Goal: Information Seeking & Learning: Learn about a topic

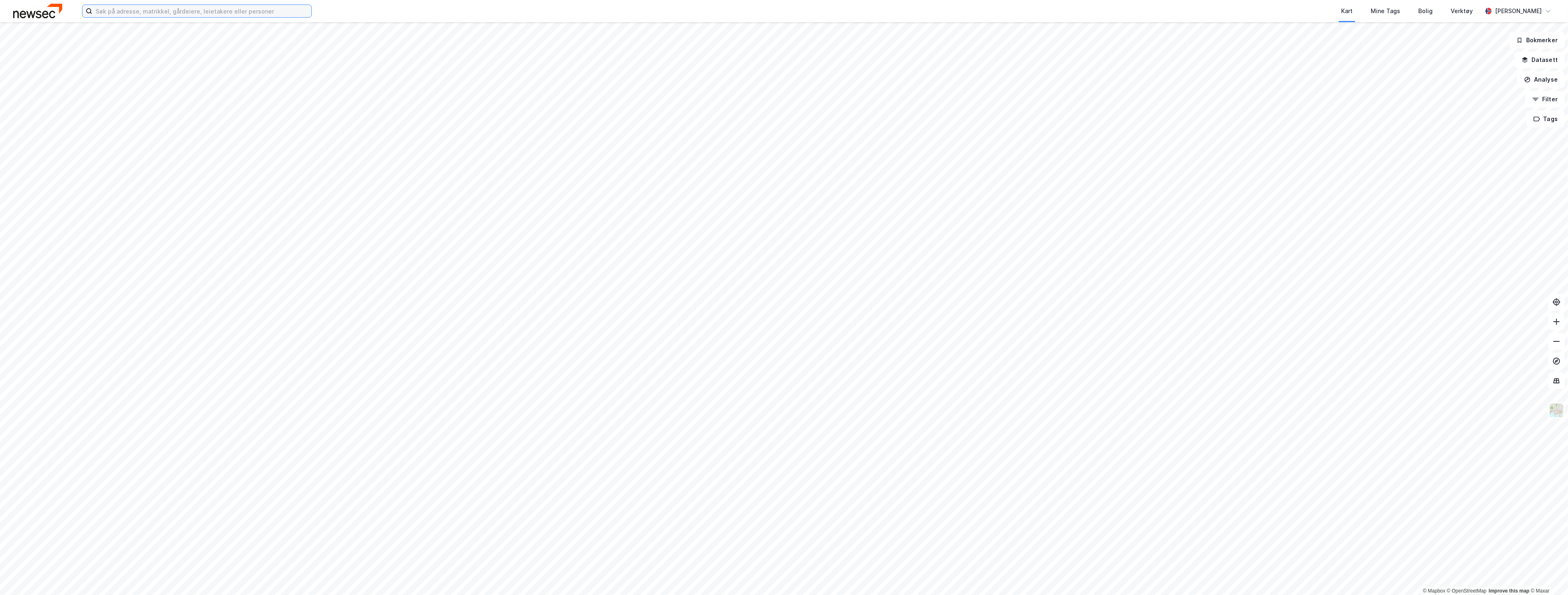
click at [233, 12] on input at bounding box center [202, 11] width 219 height 12
paste input "Kuttervegen 2 AS"
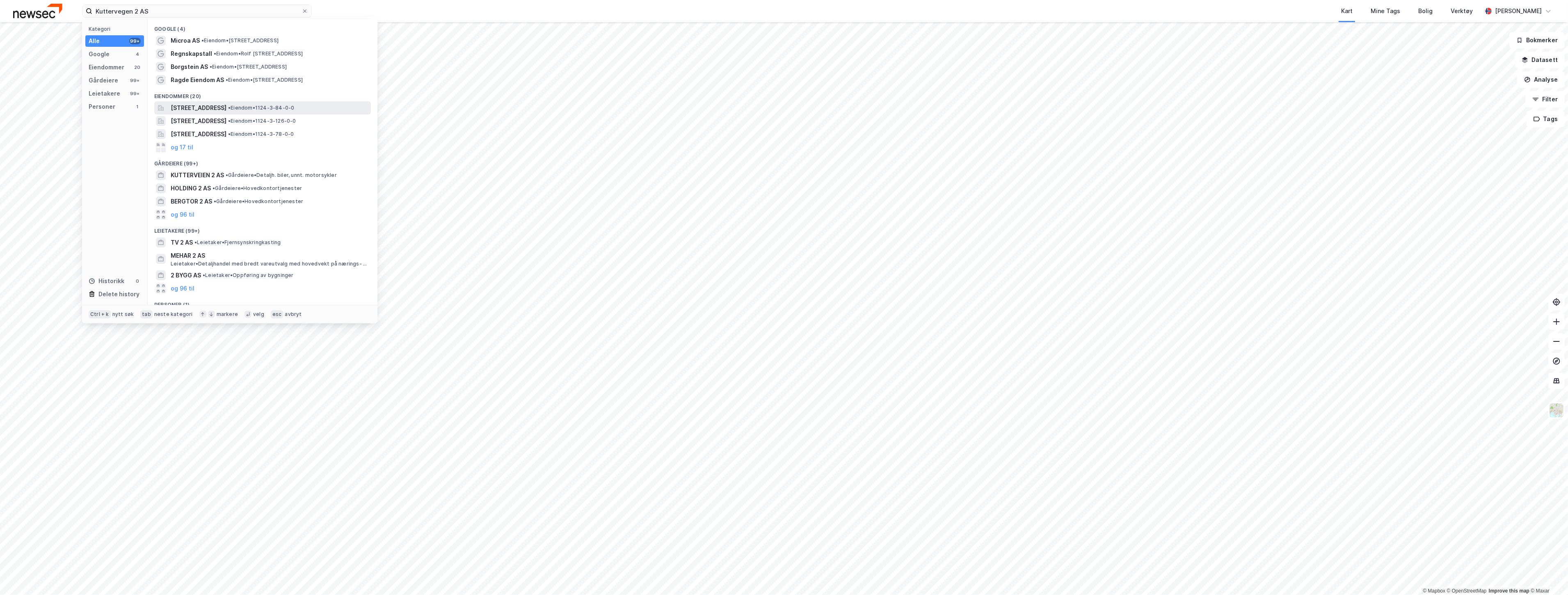
click at [226, 105] on span "[STREET_ADDRESS]" at bounding box center [198, 108] width 56 height 10
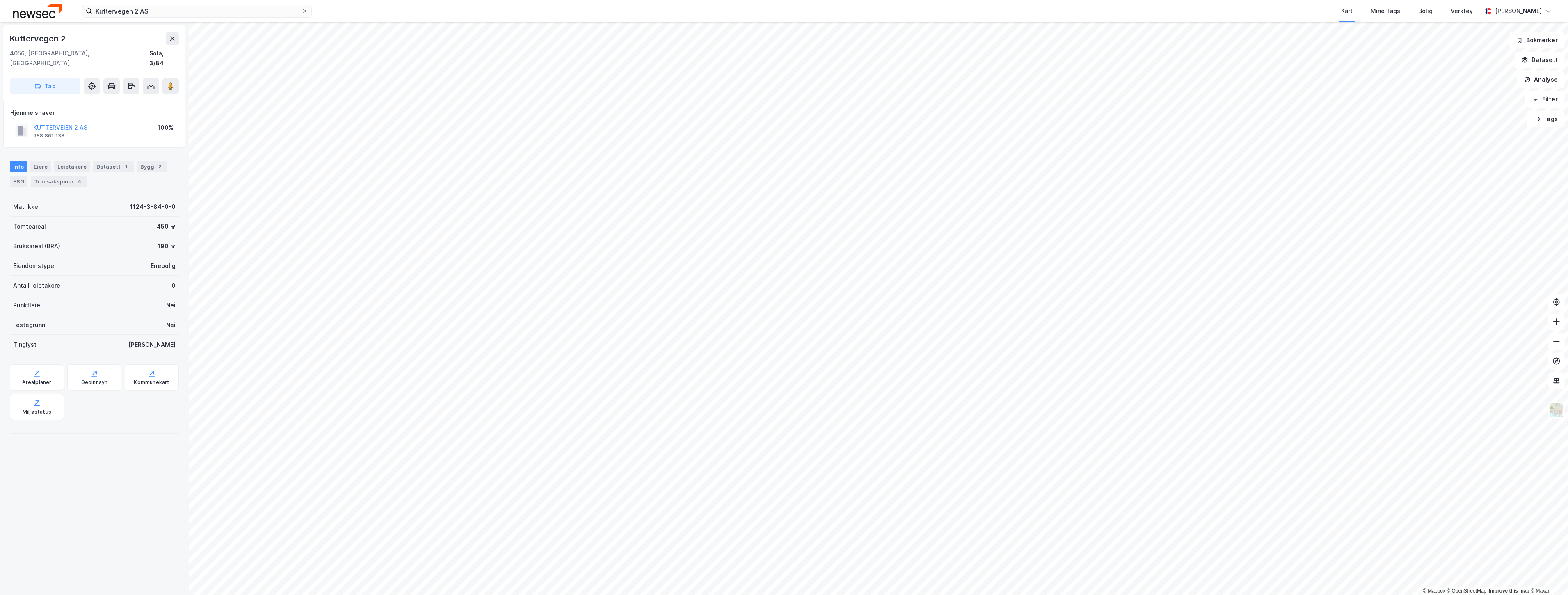
click at [81, 123] on div "KUTTERVEIEN 2 AS" at bounding box center [60, 128] width 54 height 10
click at [0, 0] on button "KUTTERVEIEN 2 AS" at bounding box center [0, 0] width 0 height 0
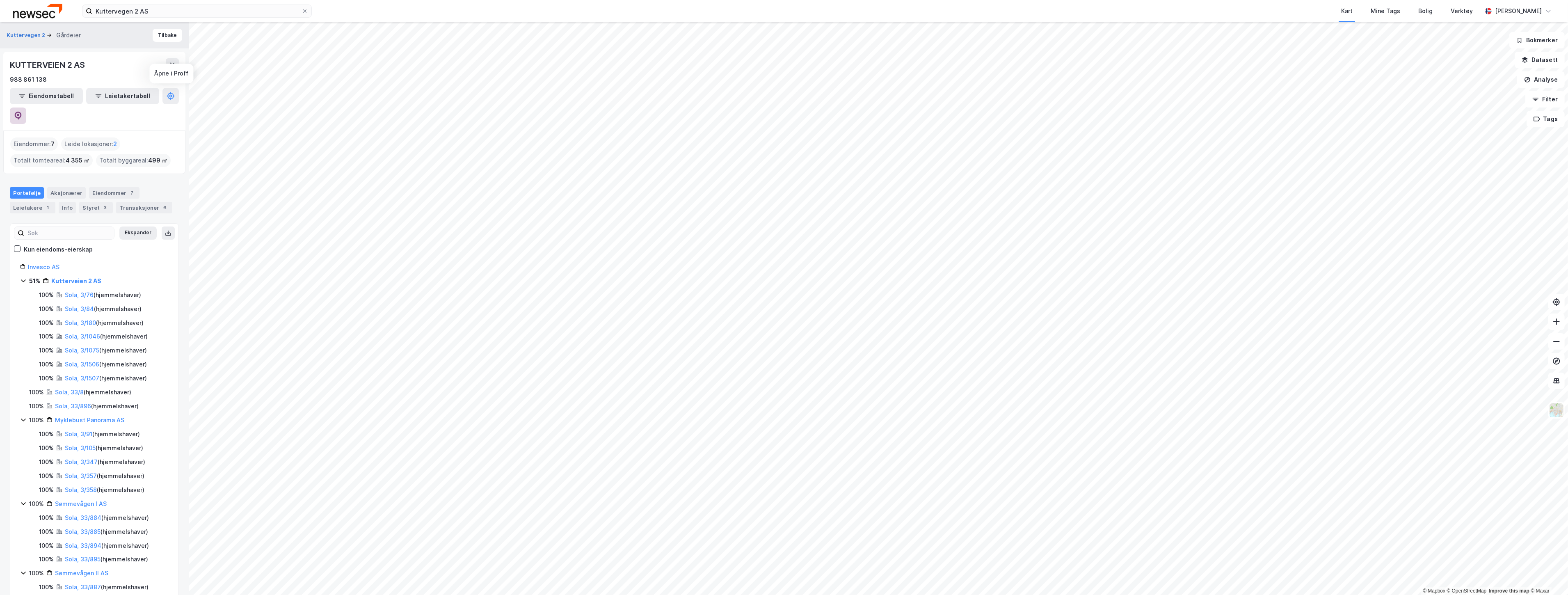
click at [22, 111] on icon at bounding box center [18, 115] width 8 height 8
click at [15, 30] on div "Kuttervegen 2 Gårdeier Tilbake" at bounding box center [94, 35] width 189 height 26
click at [18, 35] on button "Kuttervegen 2" at bounding box center [27, 35] width 40 height 8
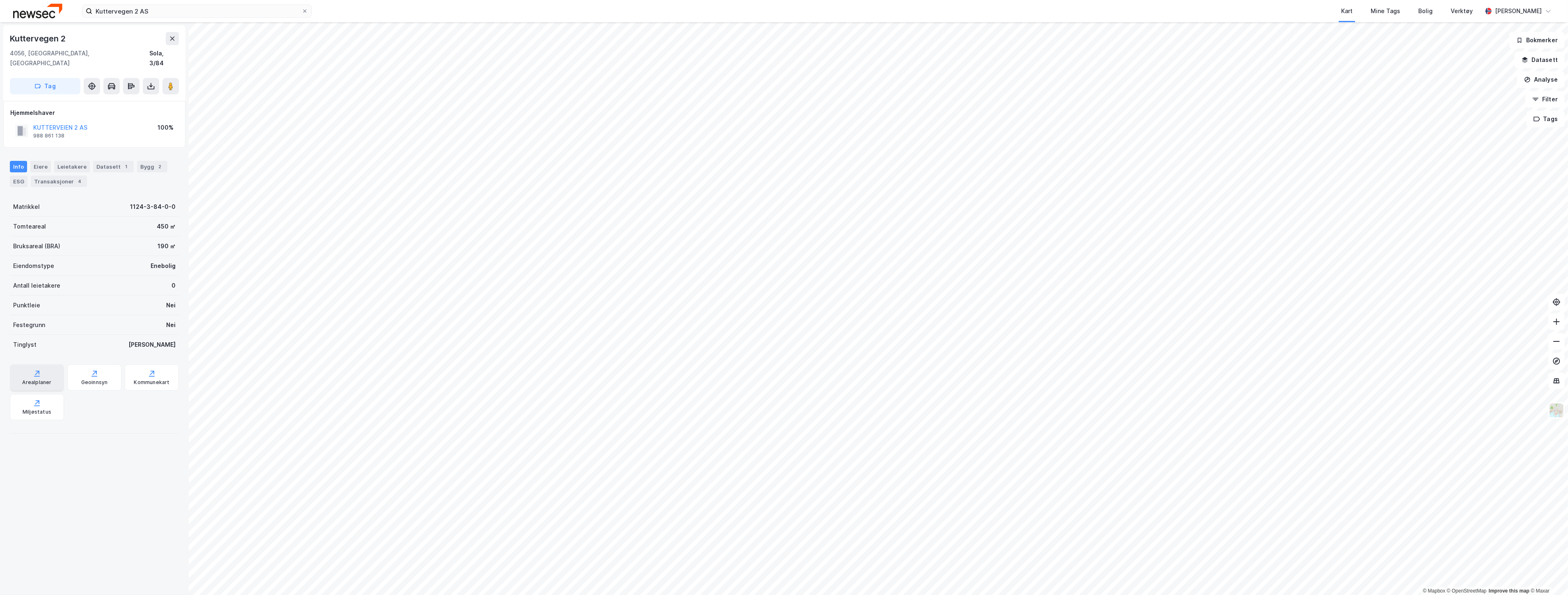
click at [36, 370] on icon at bounding box center [37, 373] width 8 height 8
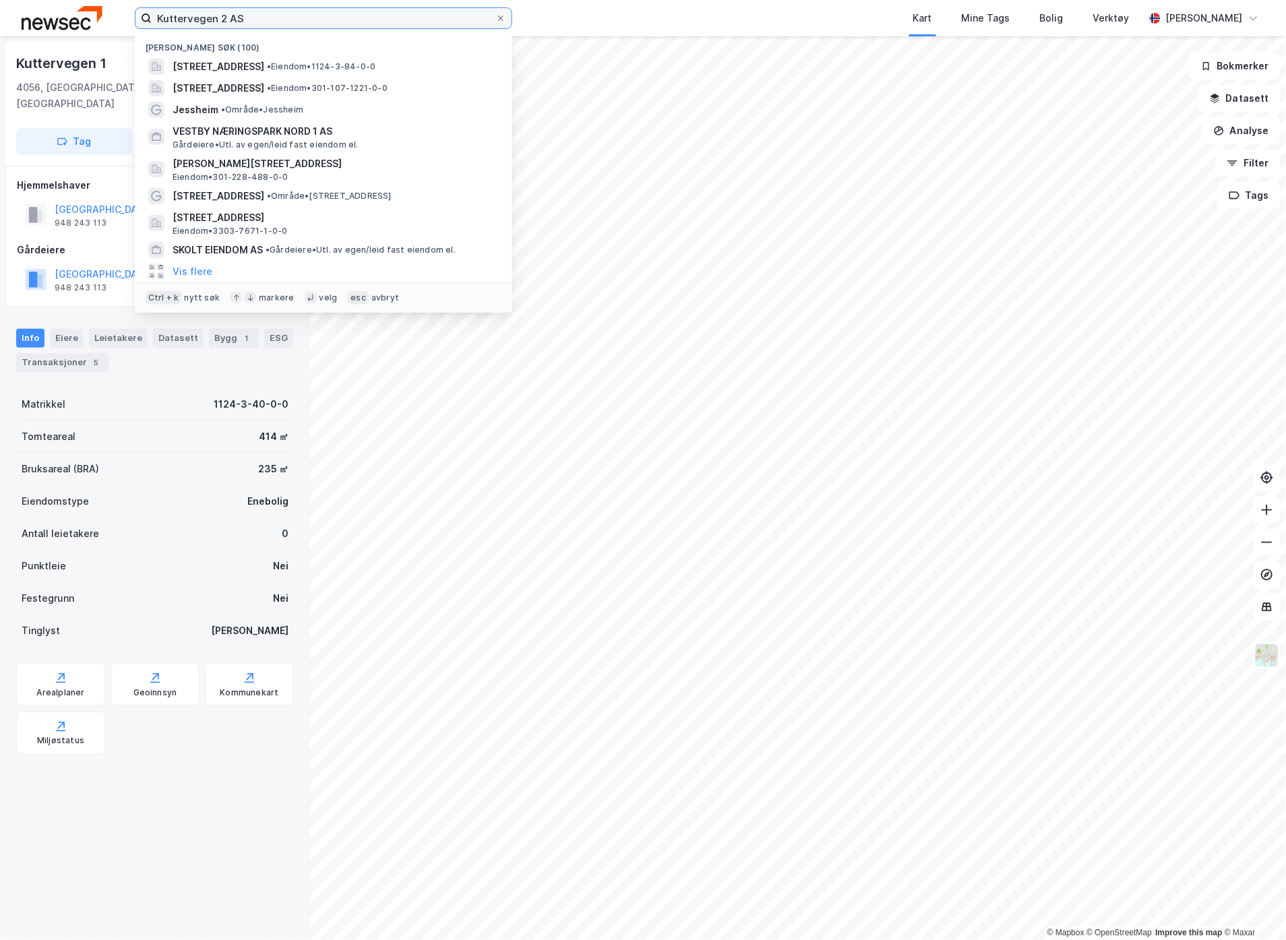
click at [278, 24] on input "Kuttervegen 2 AS" at bounding box center [324, 18] width 344 height 20
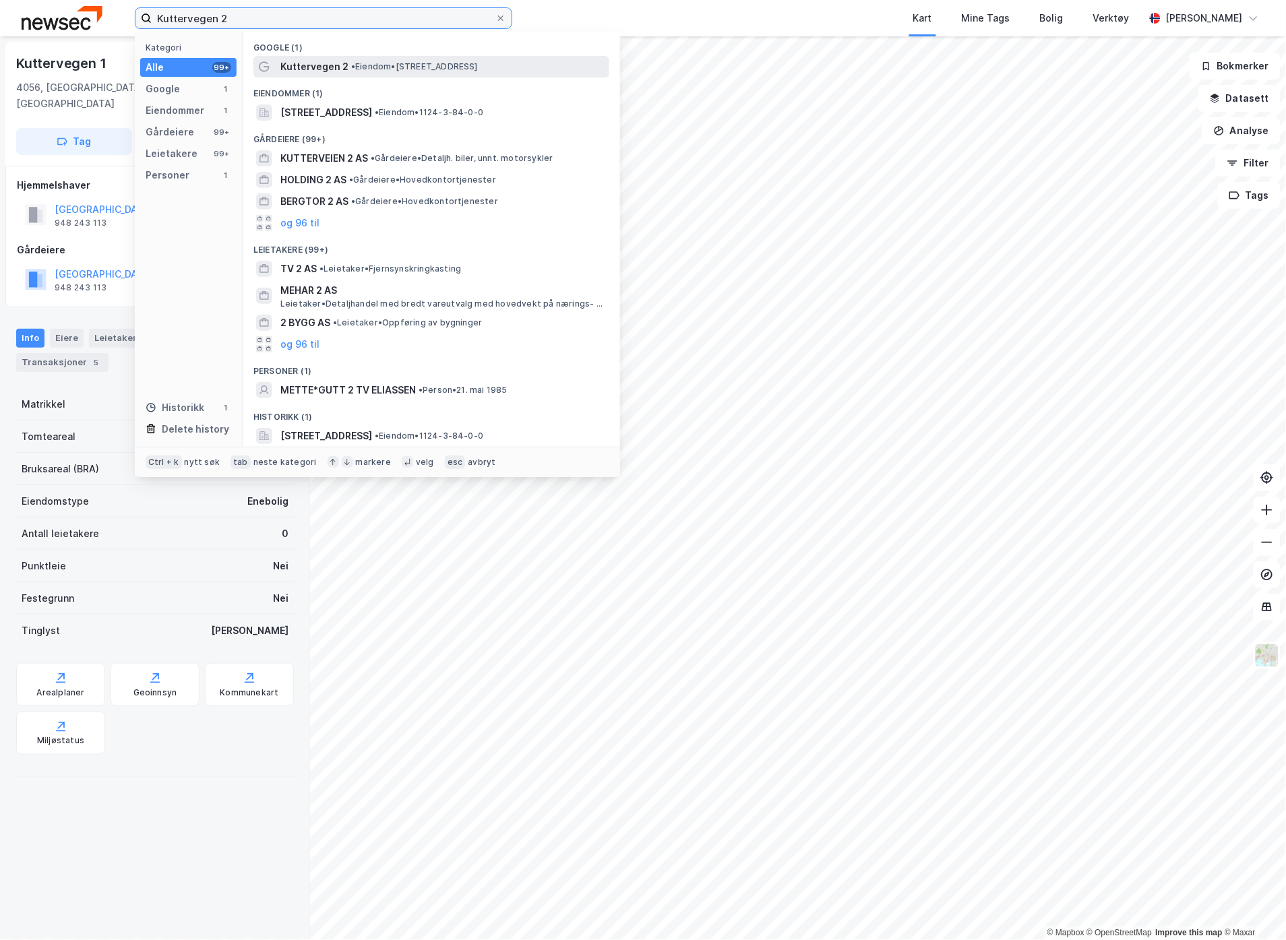
type input "Kuttervegen 2"
click at [328, 72] on span "Kuttervegen 2" at bounding box center [314, 67] width 68 height 16
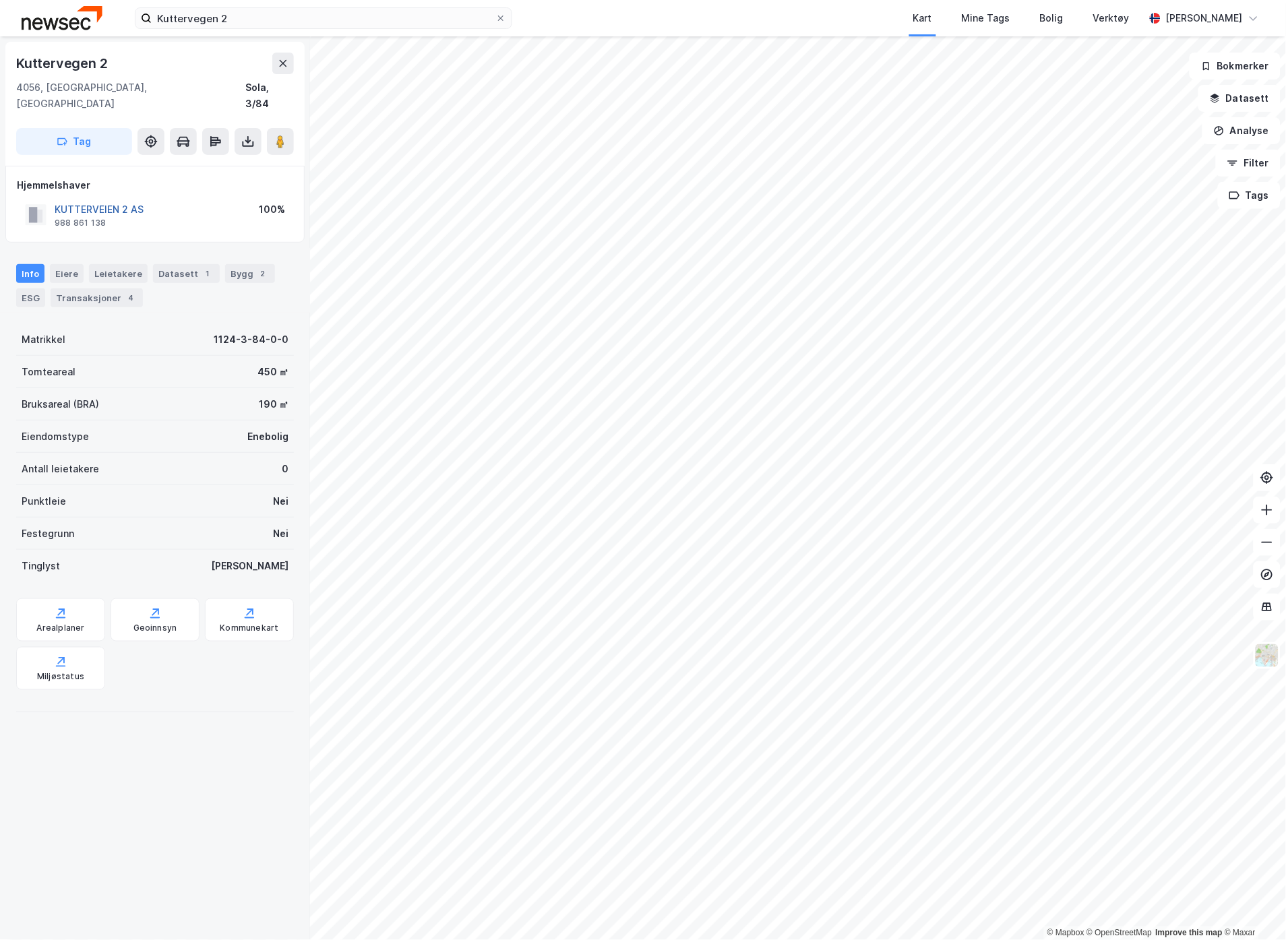
click at [0, 0] on button "KUTTERVEIEN 2 AS" at bounding box center [0, 0] width 0 height 0
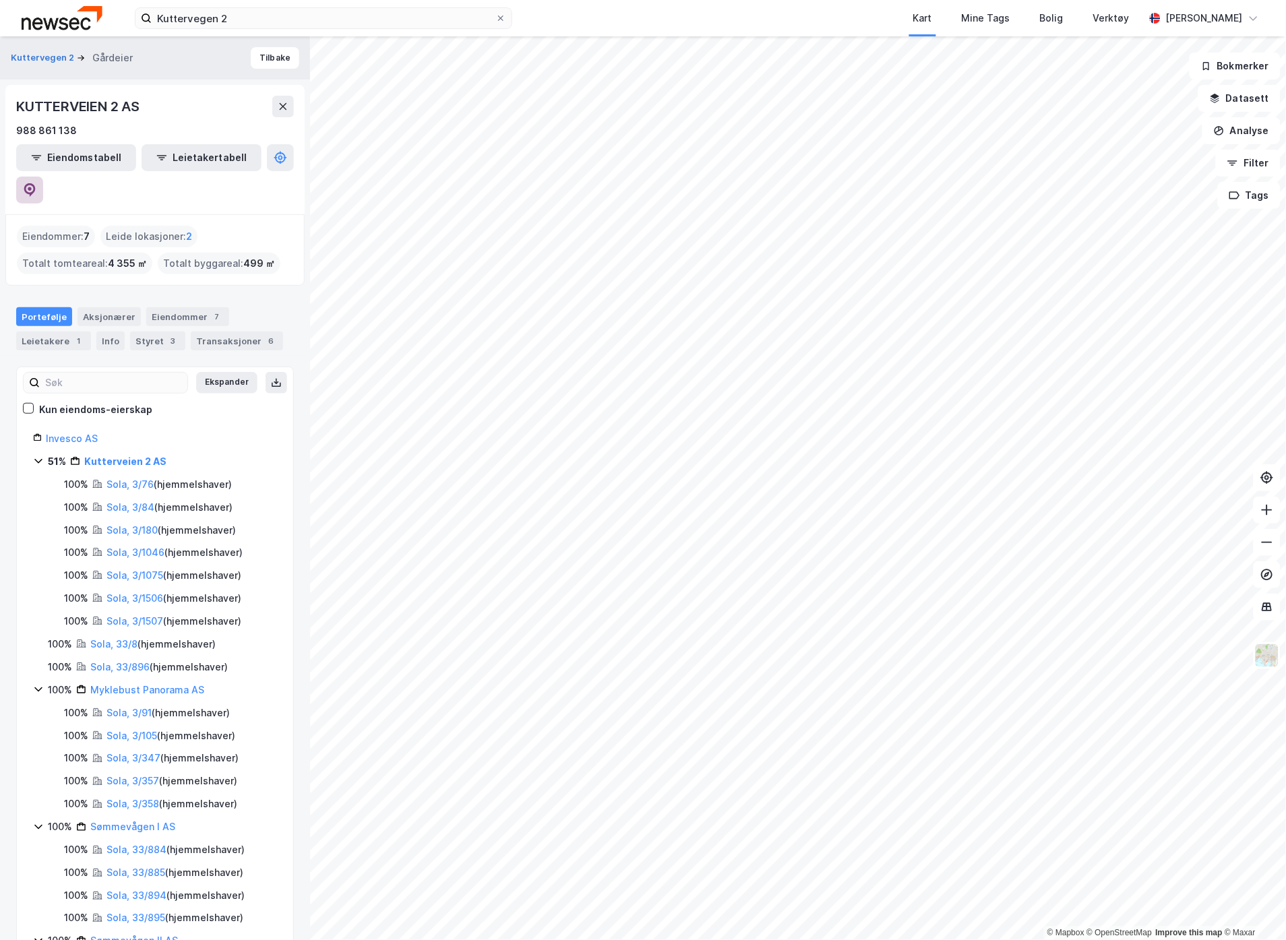
click at [36, 183] on icon at bounding box center [29, 189] width 13 height 13
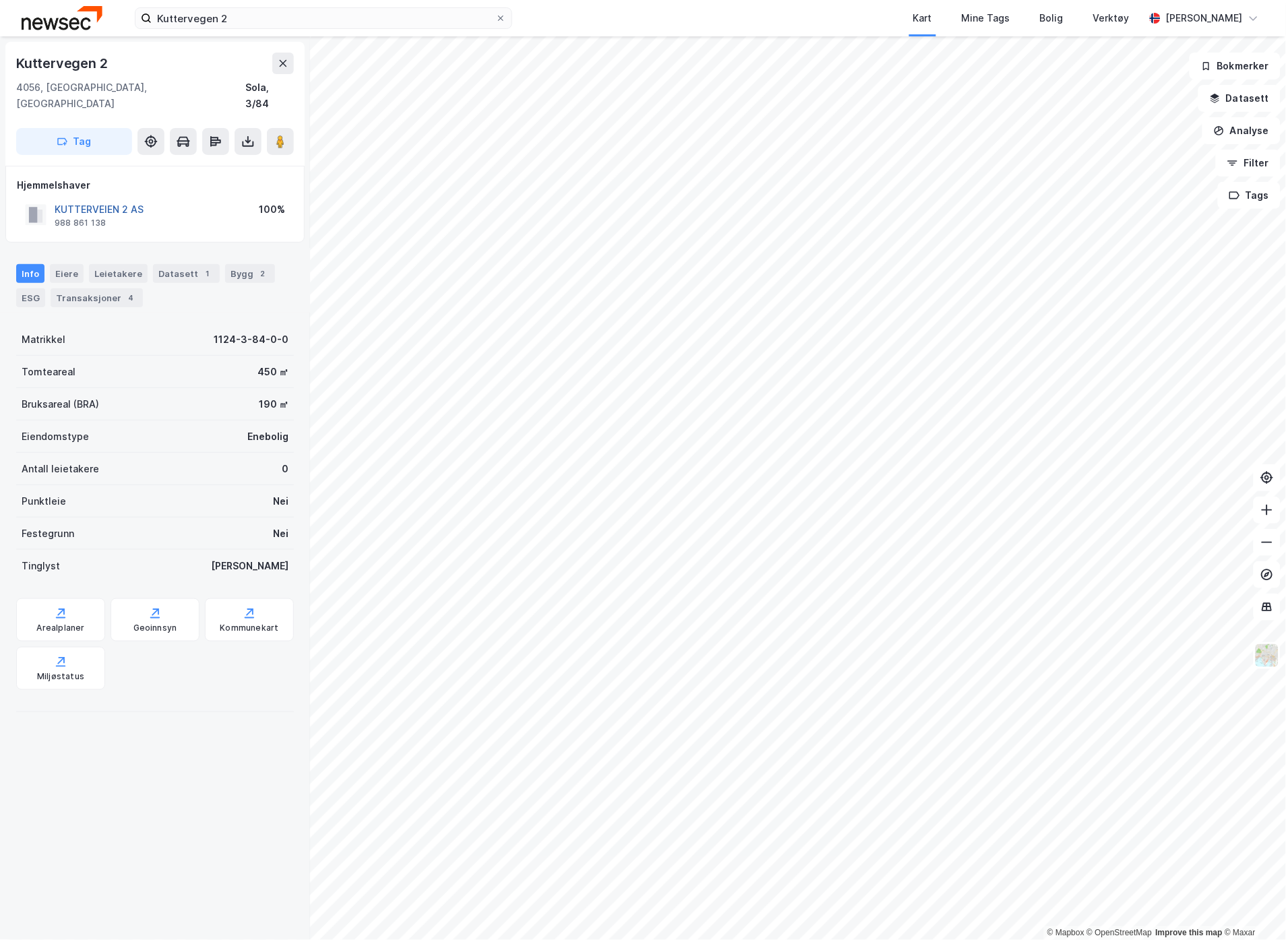
click at [0, 0] on button "KUTTERVEIEN 2 AS" at bounding box center [0, 0] width 0 height 0
